Goal: Task Accomplishment & Management: Manage account settings

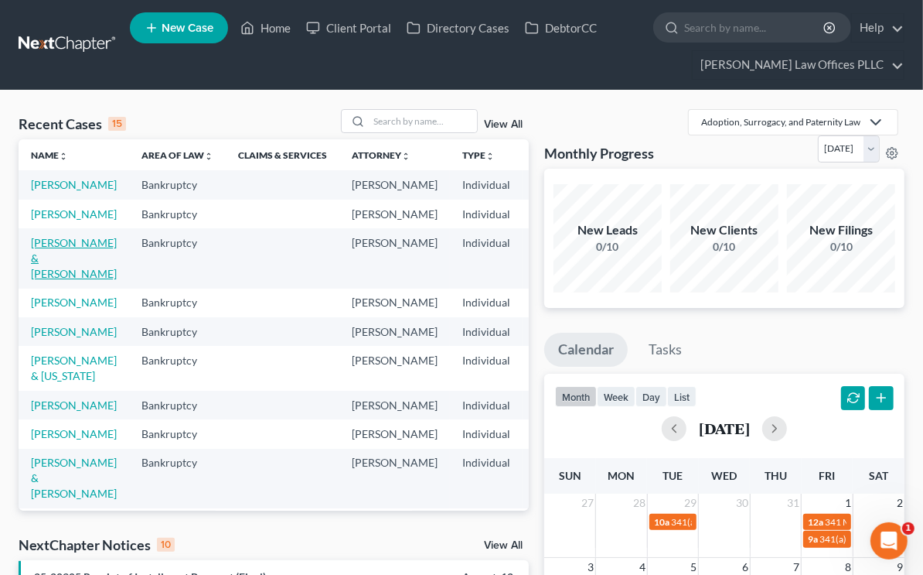
click at [58, 280] on link "[PERSON_NAME] & [PERSON_NAME]" at bounding box center [74, 258] width 86 height 44
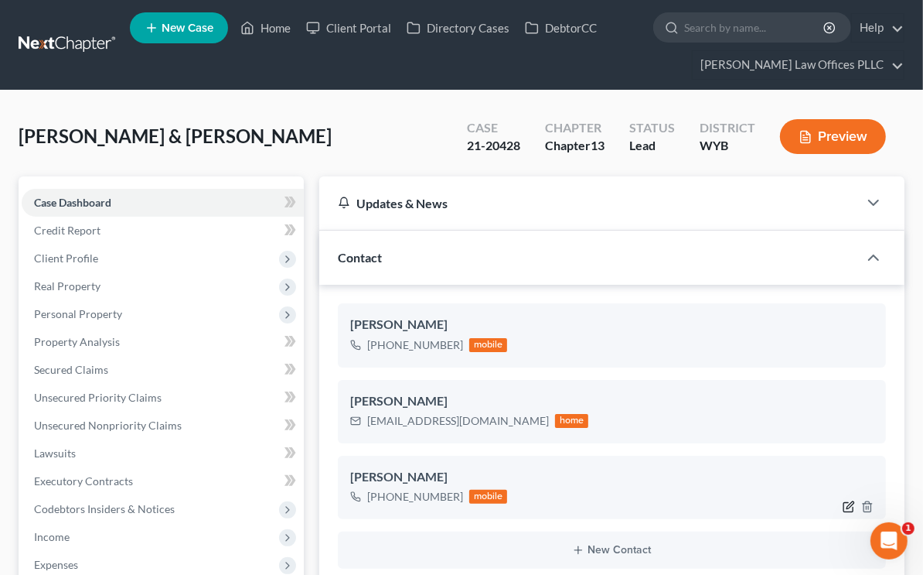
click at [843, 502] on icon "button" at bounding box center [849, 506] width 12 height 12
select select "0"
select select "1"
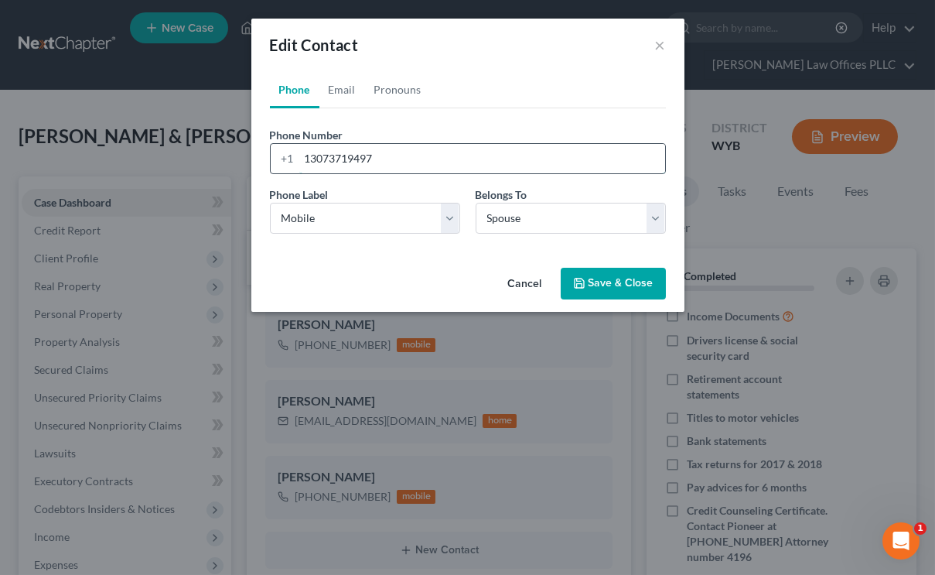
click at [424, 159] on input "13073719497" at bounding box center [482, 158] width 366 height 29
paste input "[PHONE_NUMBER]"
type input "[PHONE_NUMBER]"
click at [612, 282] on button "Save & Close" at bounding box center [613, 284] width 105 height 32
